Goal: Check status: Check status

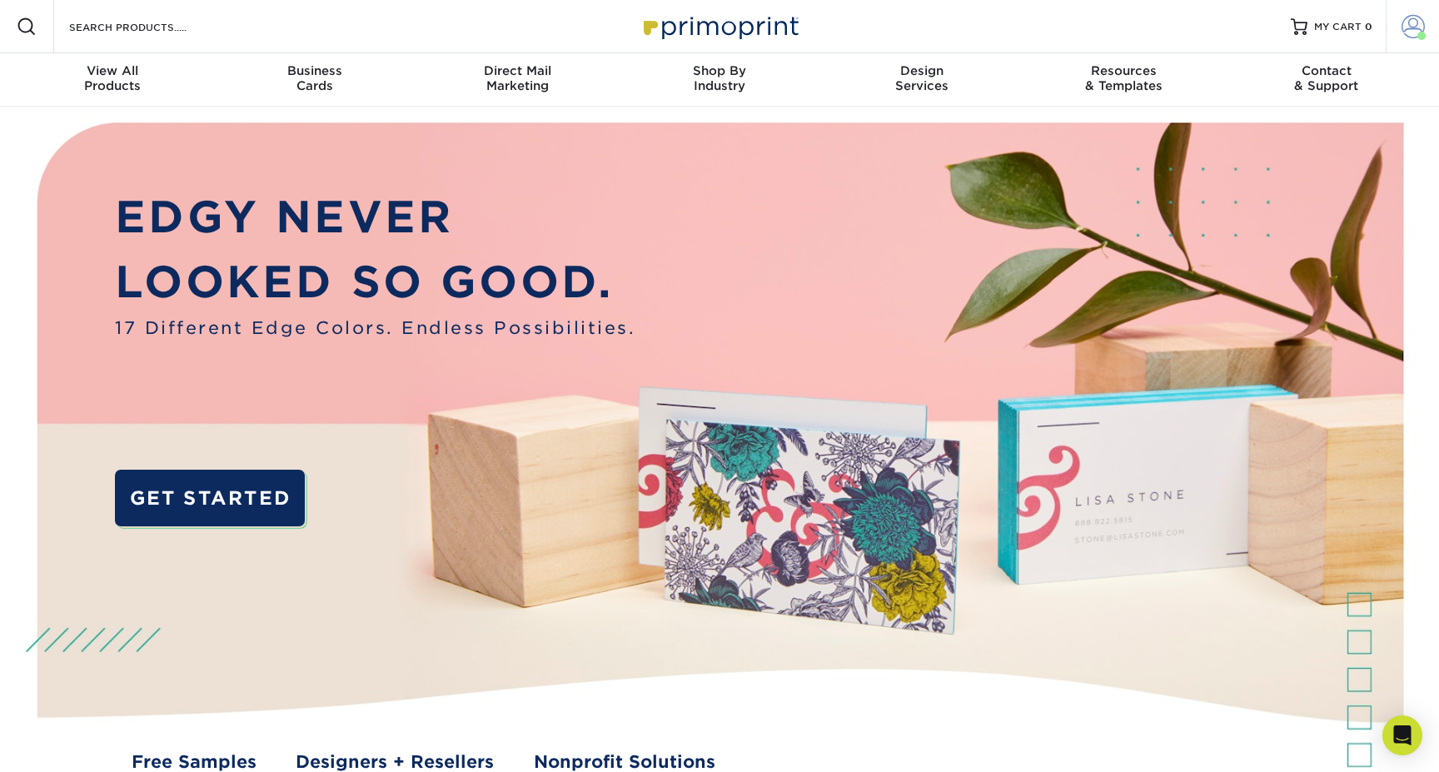
click at [1411, 24] on span at bounding box center [1412, 26] width 23 height 23
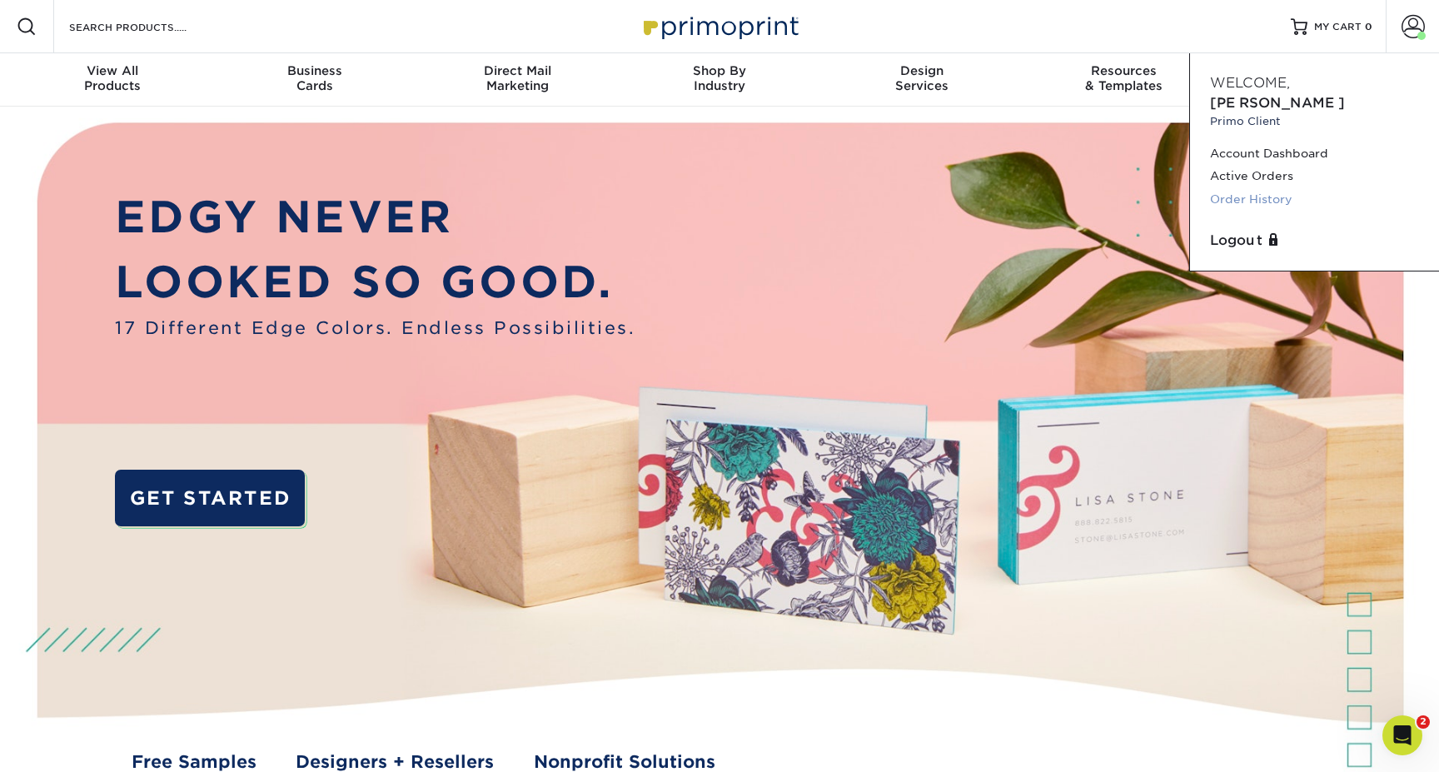
click at [1259, 188] on link "Order History" at bounding box center [1314, 199] width 209 height 22
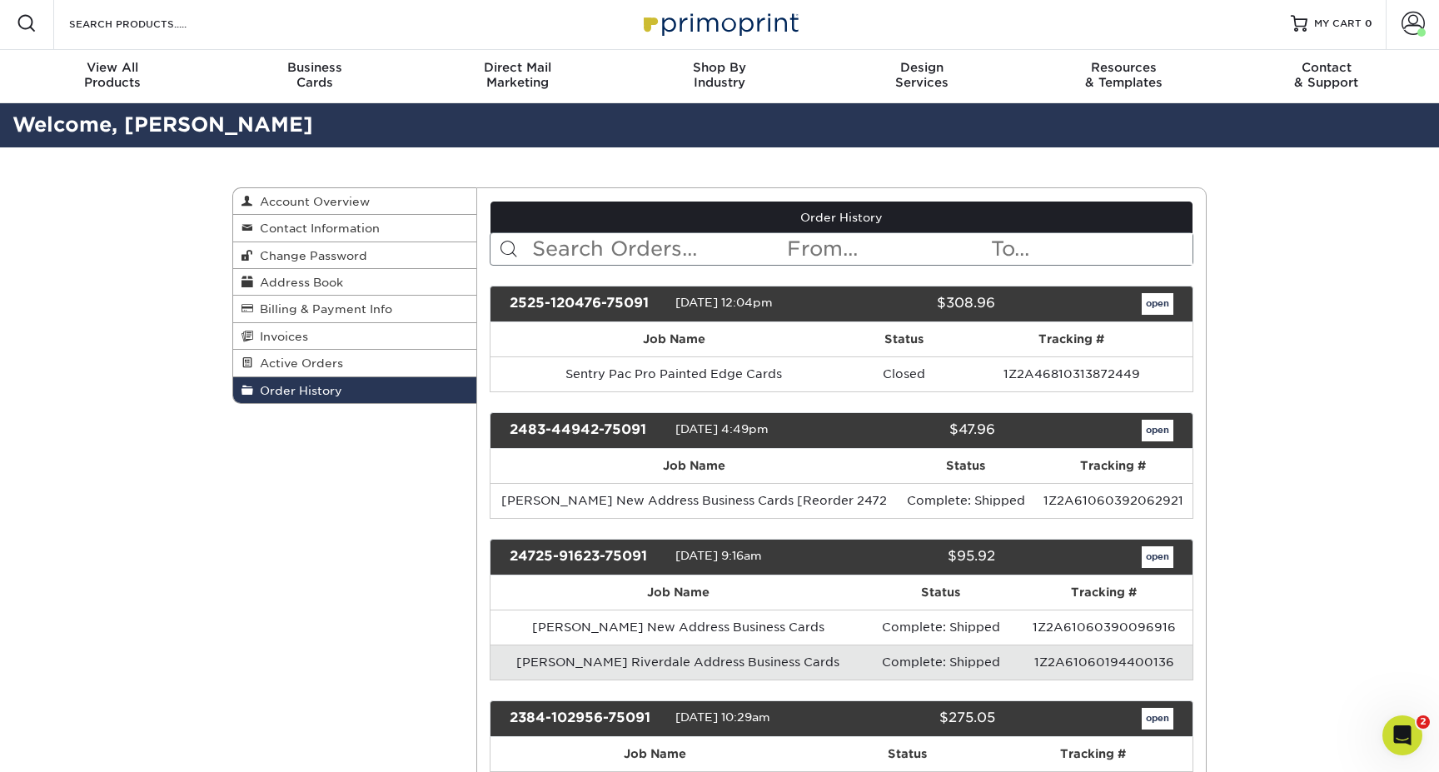
scroll to position [5, 0]
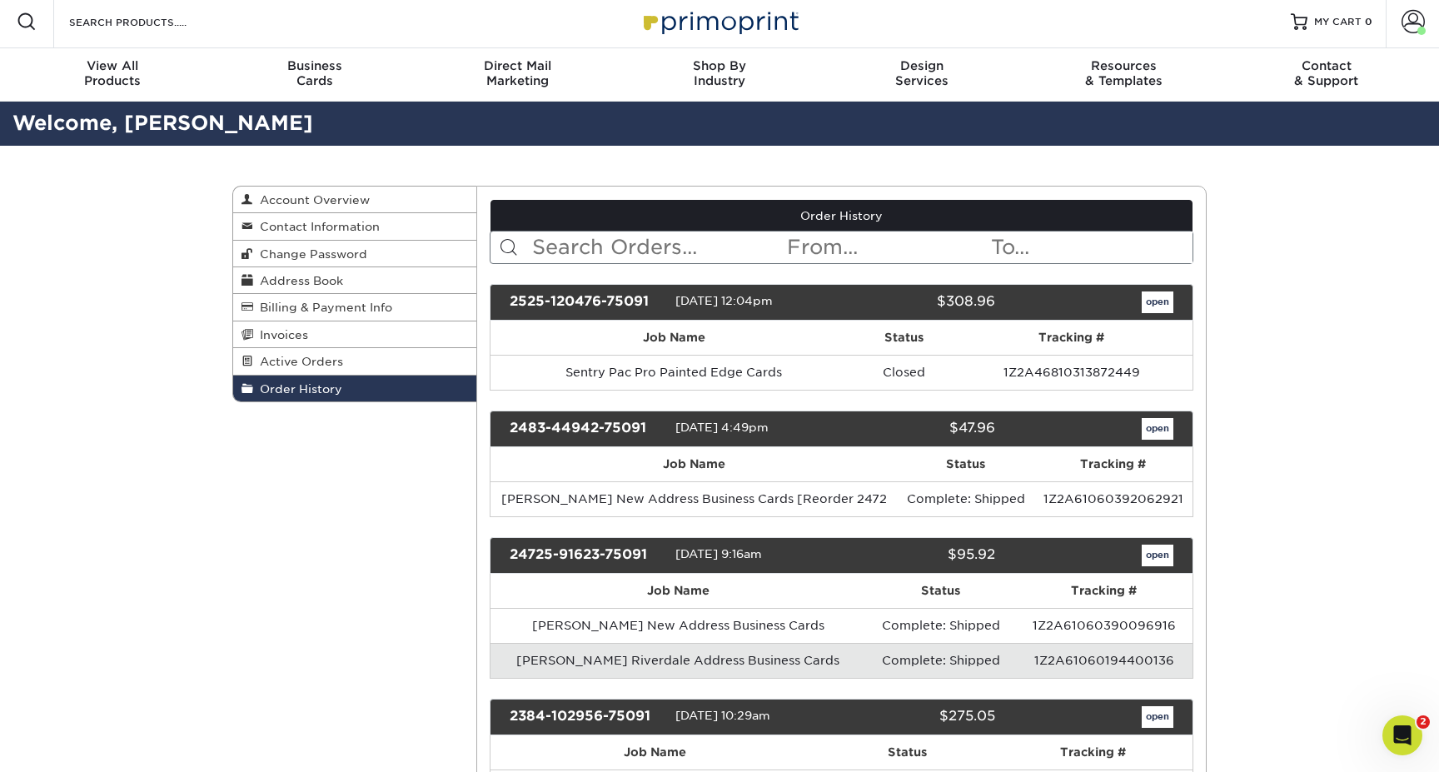
click at [639, 240] on input "text" at bounding box center [658, 247] width 256 height 32
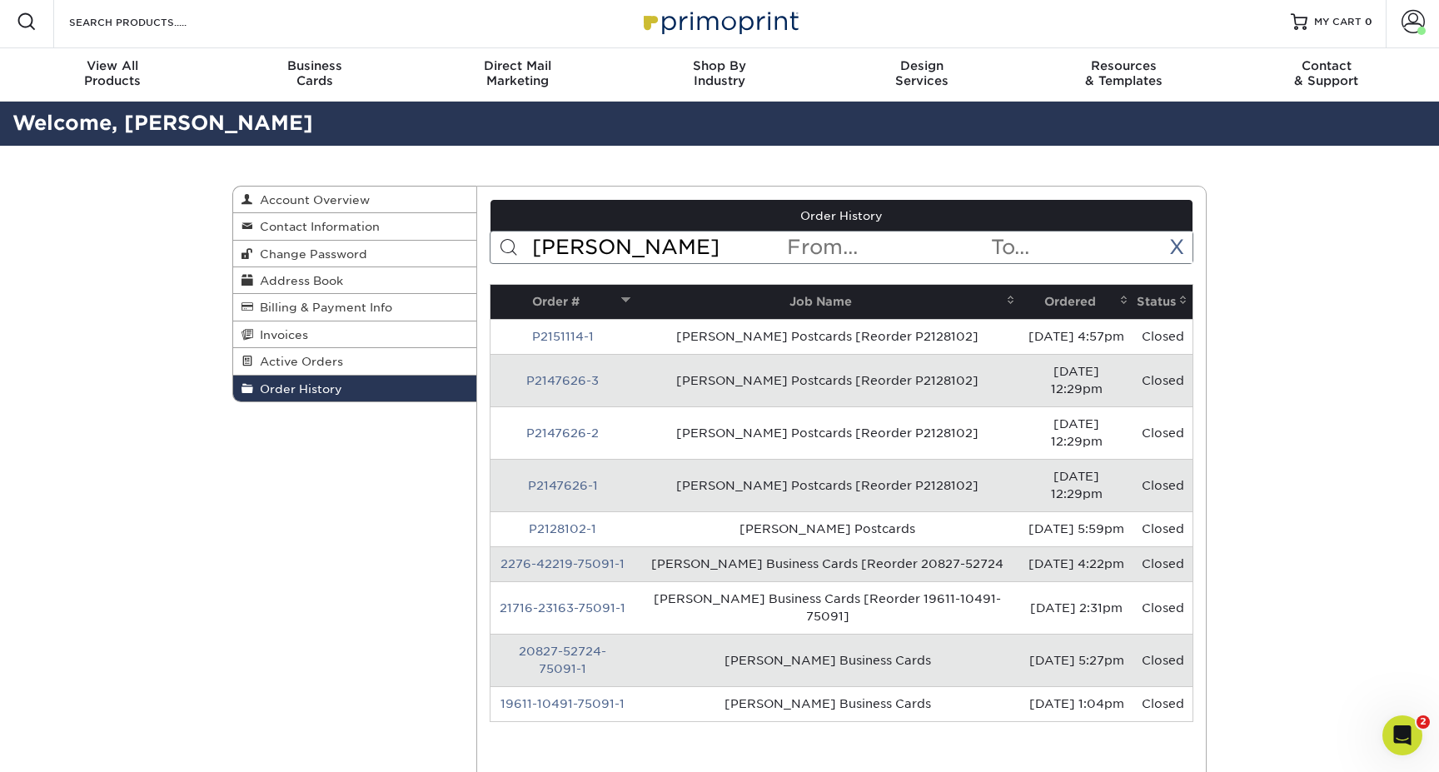
click at [645, 242] on input "jantzen" at bounding box center [658, 247] width 256 height 32
type input "sentry"
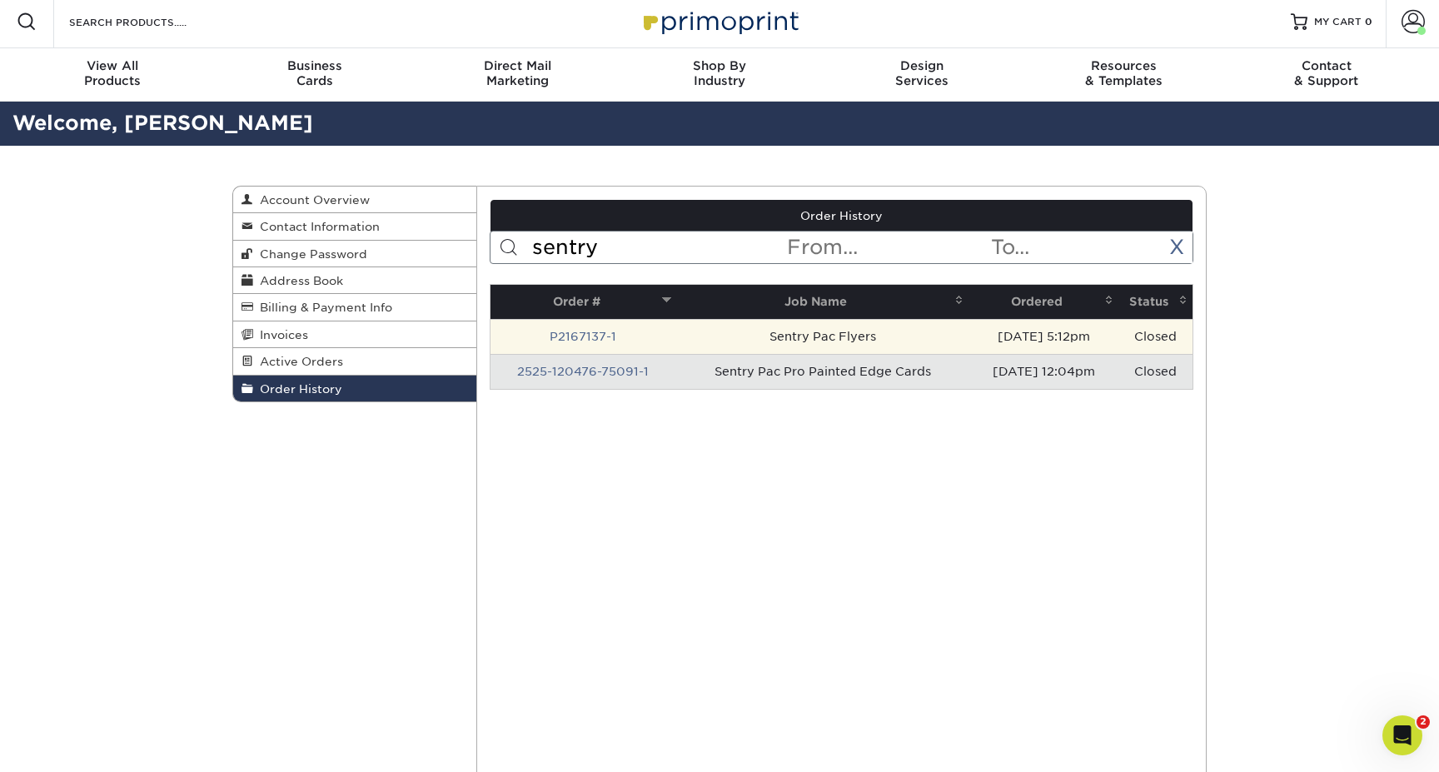
click at [714, 334] on td "Sentry Pac Flyers" at bounding box center [822, 336] width 292 height 35
click at [794, 344] on td "Sentry Pac Flyers" at bounding box center [822, 336] width 292 height 35
click at [596, 336] on link "P2167137-1" at bounding box center [583, 336] width 67 height 13
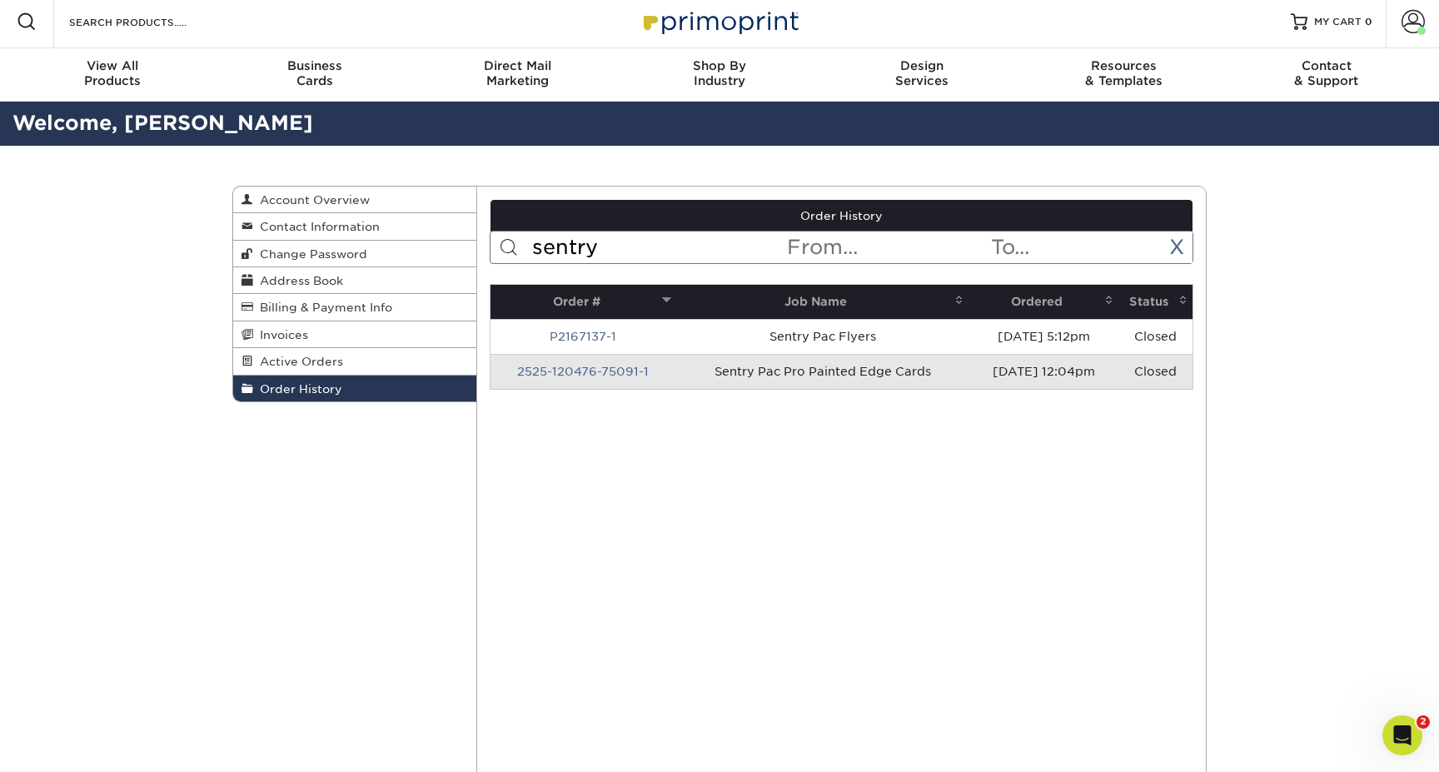
scroll to position [0, 0]
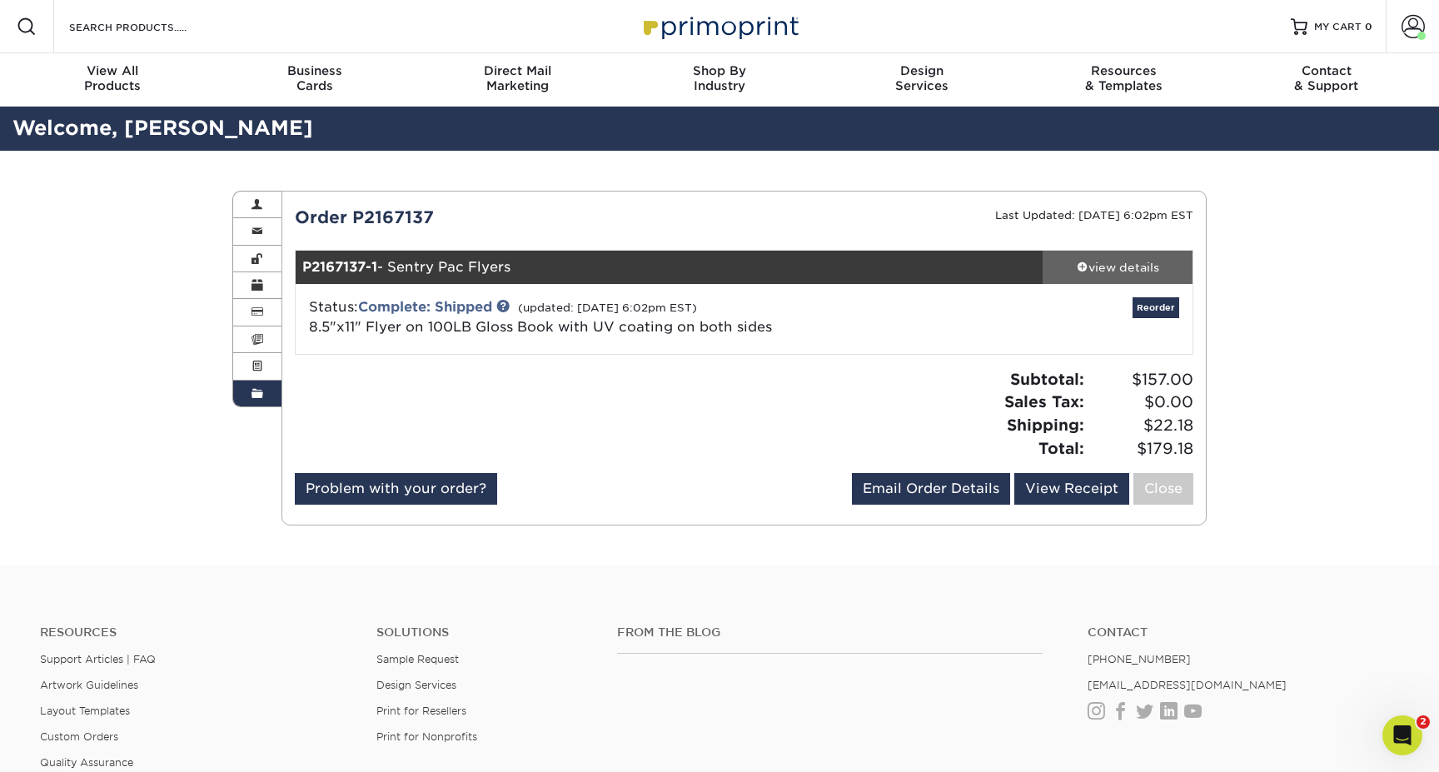
click at [1094, 257] on link "view details" at bounding box center [1117, 267] width 150 height 33
